Goal: Information Seeking & Learning: Learn about a topic

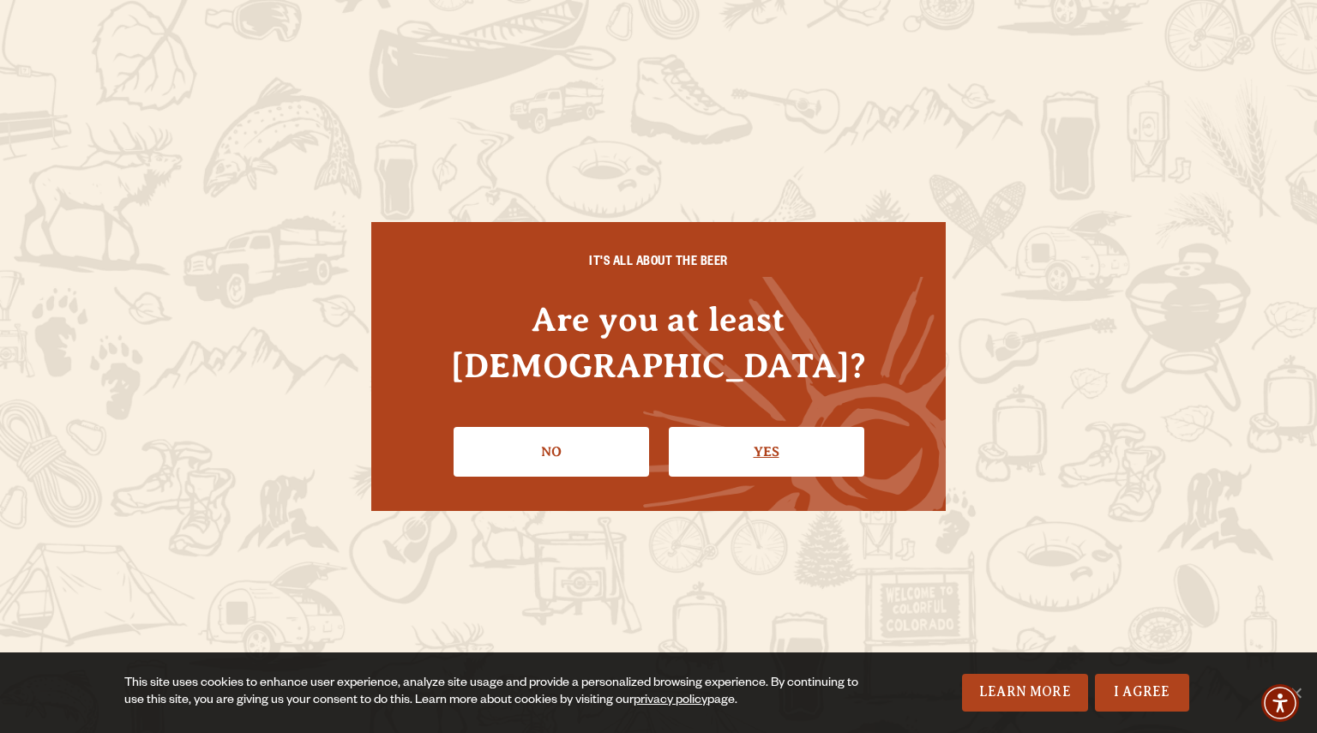
click at [758, 427] on link "Yes" at bounding box center [766, 452] width 195 height 50
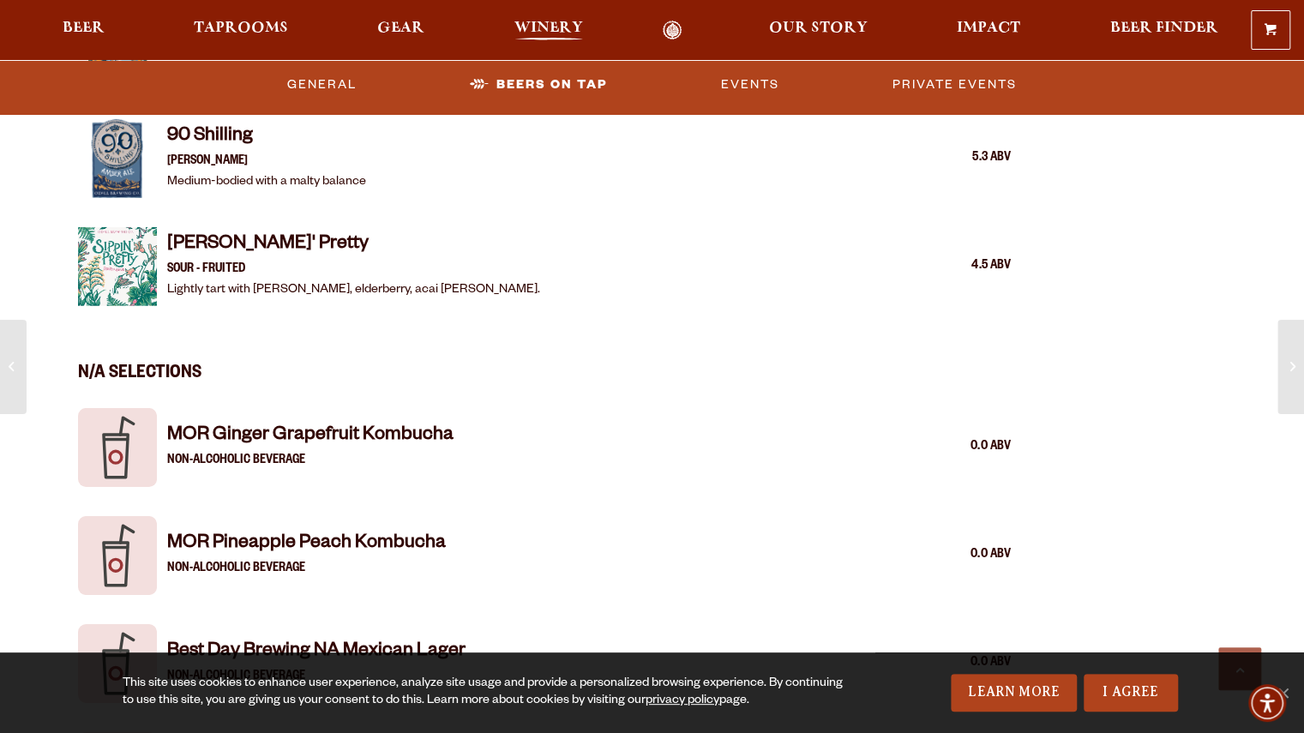
scroll to position [3289, 0]
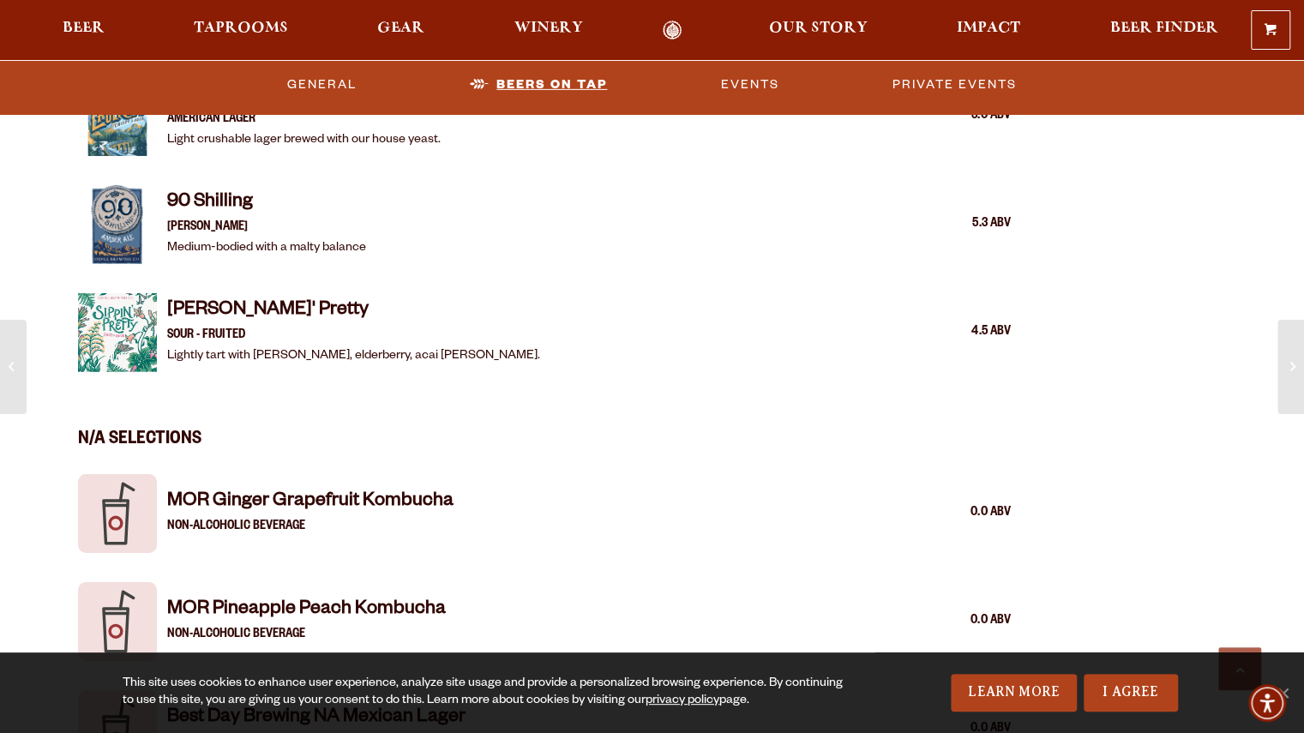
click at [542, 90] on link "Beers on Tap" at bounding box center [538, 83] width 151 height 39
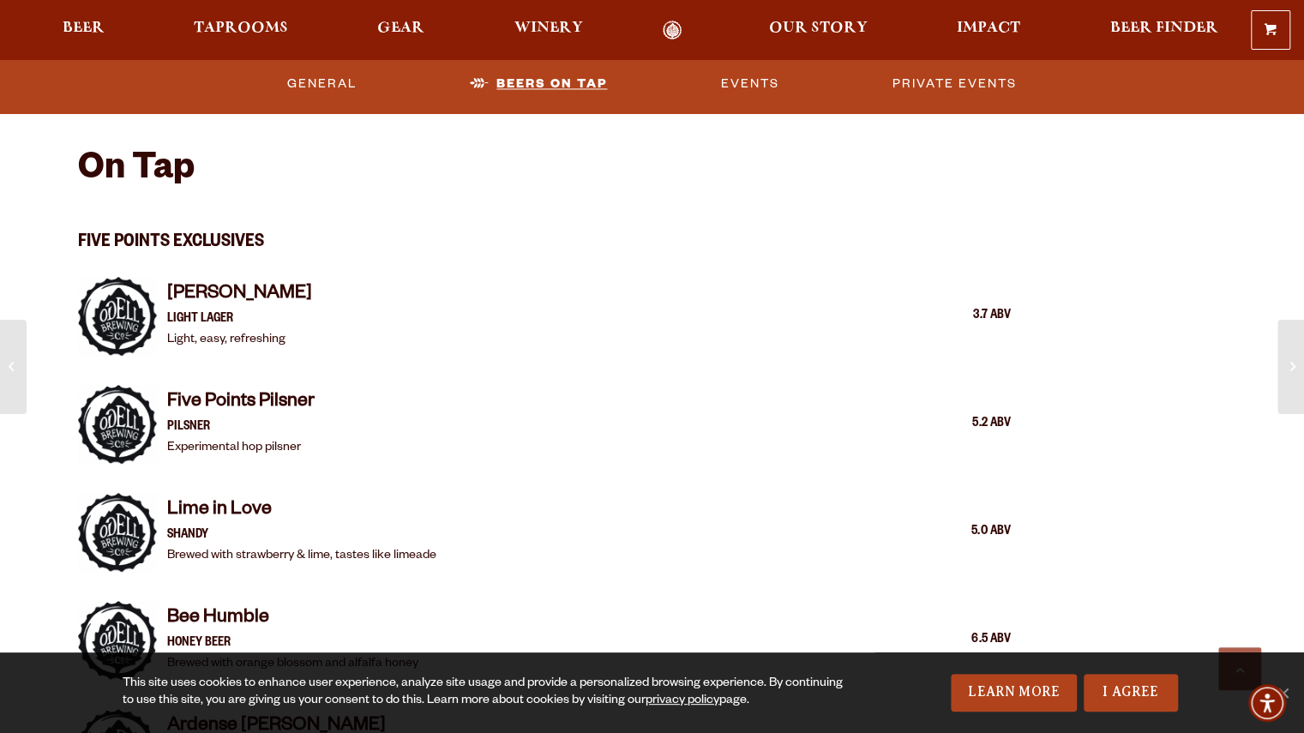
scroll to position [1611, 0]
click at [94, 35] on span "Beer" at bounding box center [84, 28] width 42 height 14
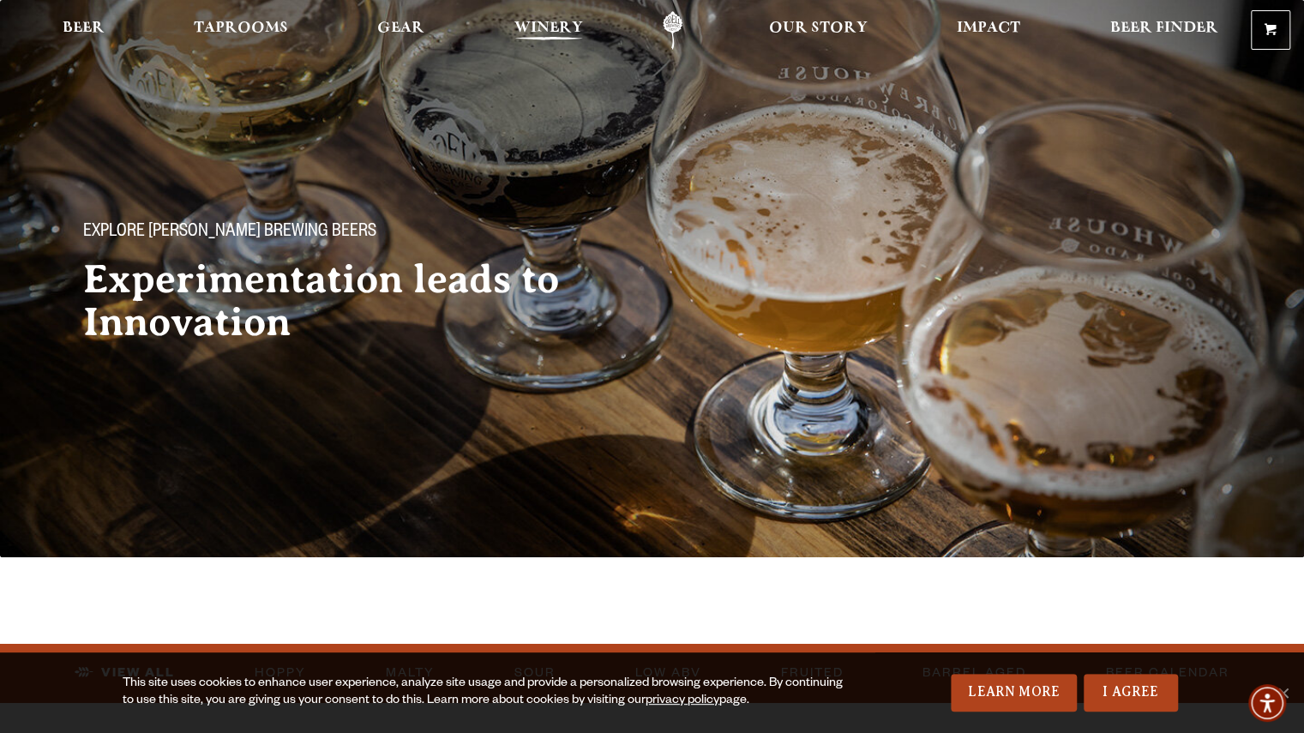
click at [525, 34] on span "Winery" at bounding box center [548, 28] width 69 height 14
